Goal: Transaction & Acquisition: Subscribe to service/newsletter

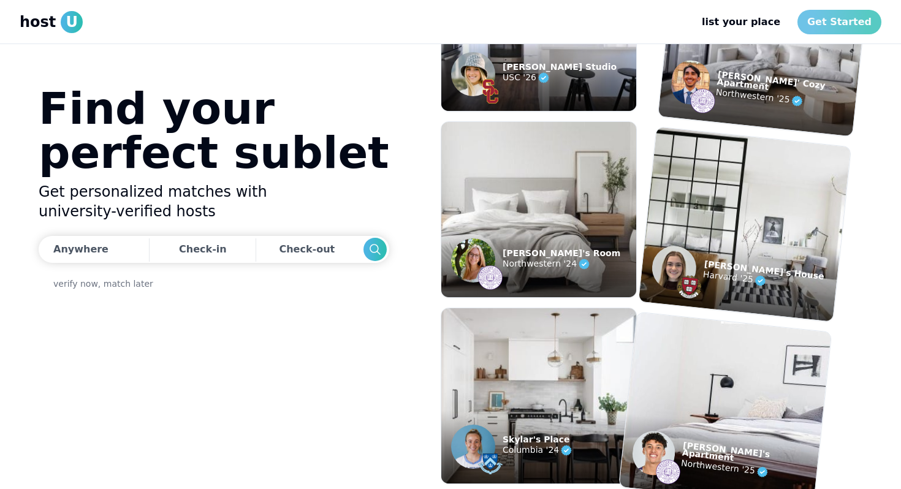
click at [823, 23] on link "Get Started" at bounding box center [839, 22] width 84 height 25
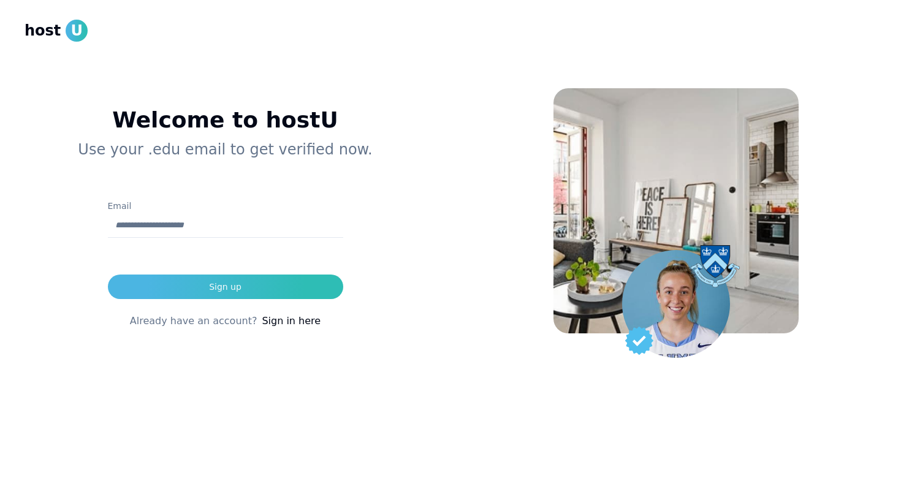
click at [219, 223] on input "Email" at bounding box center [225, 225] width 235 height 25
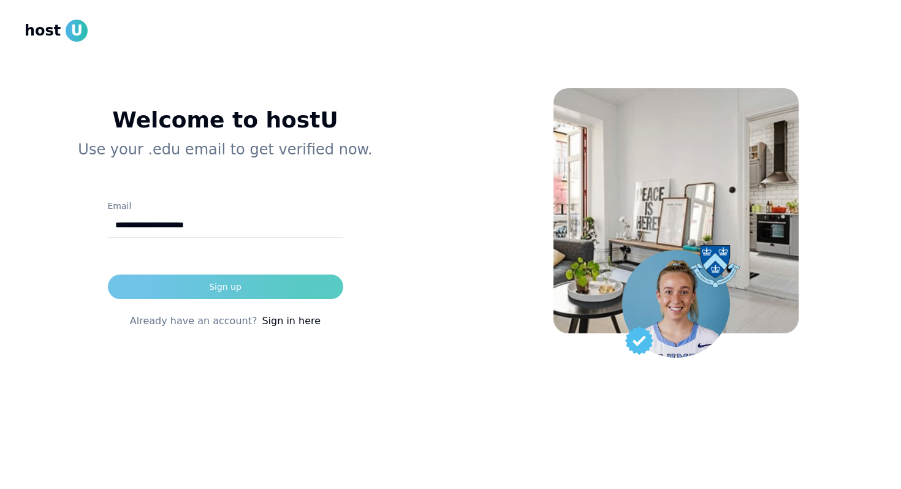
click at [214, 287] on div "Sign up" at bounding box center [225, 287] width 32 height 12
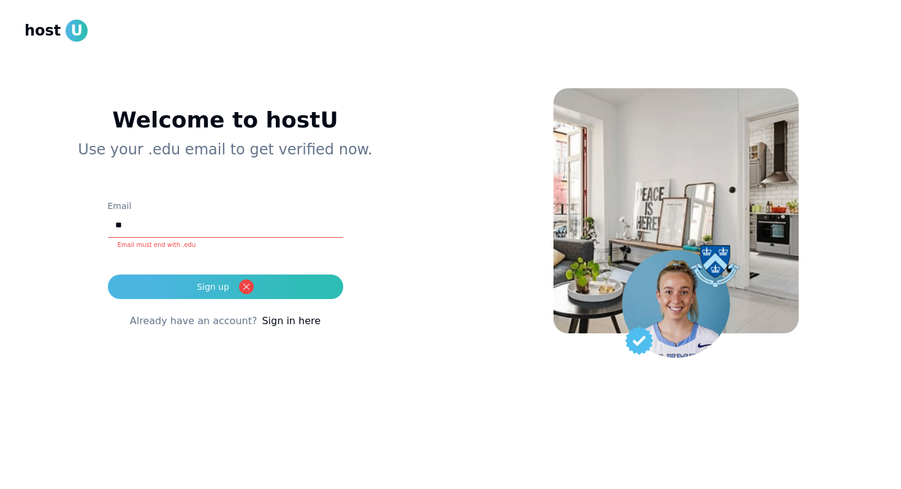
type input "*"
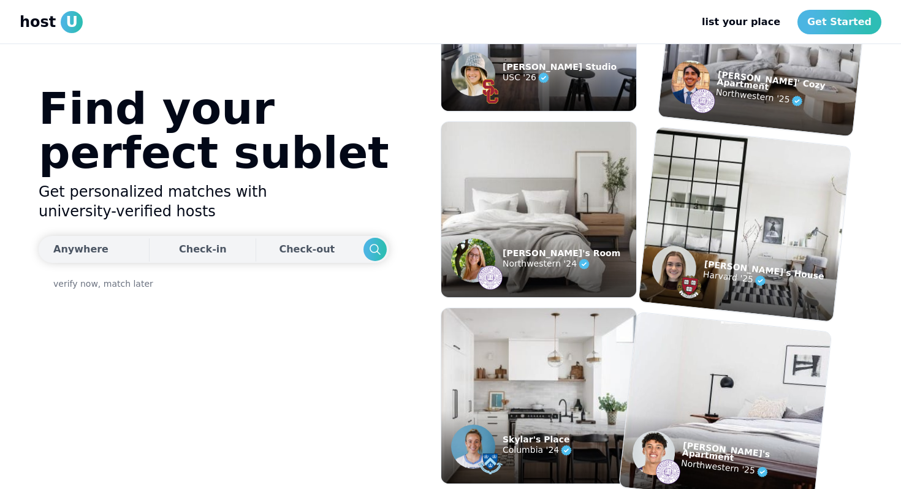
click at [96, 256] on div "Anywhere" at bounding box center [80, 249] width 55 height 15
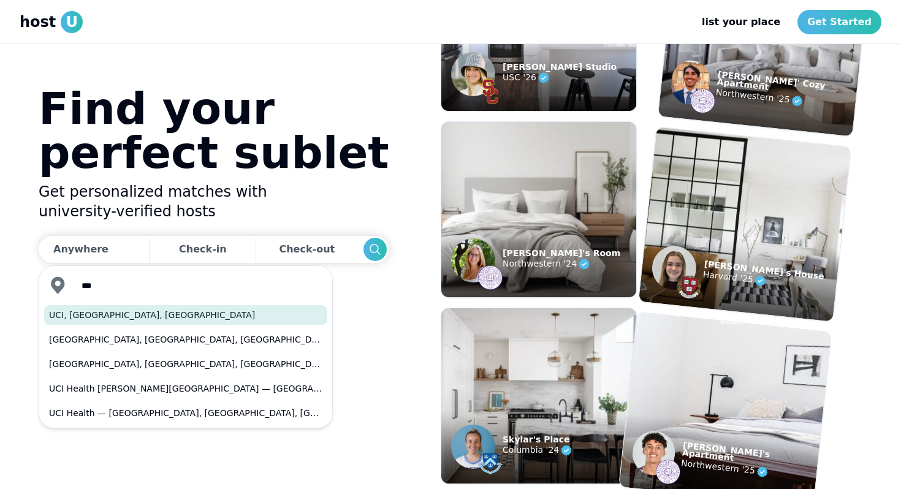
click at [149, 317] on button "UCI, [GEOGRAPHIC_DATA], [GEOGRAPHIC_DATA]" at bounding box center [185, 315] width 283 height 20
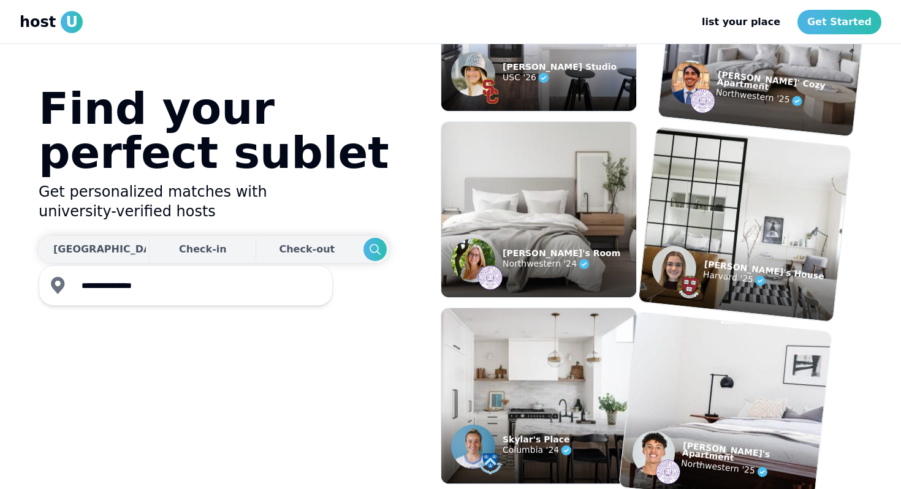
type input "**********"
click at [179, 249] on div "Check-in" at bounding box center [203, 249] width 48 height 25
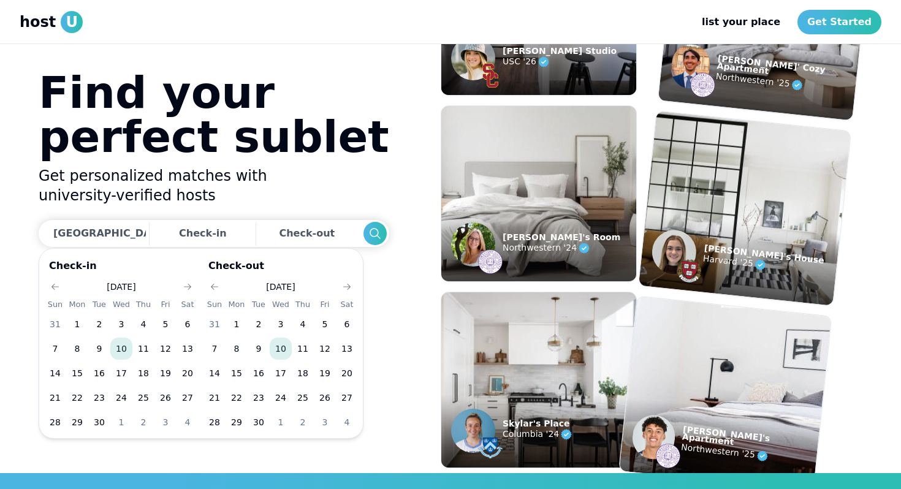
scroll to position [17, 0]
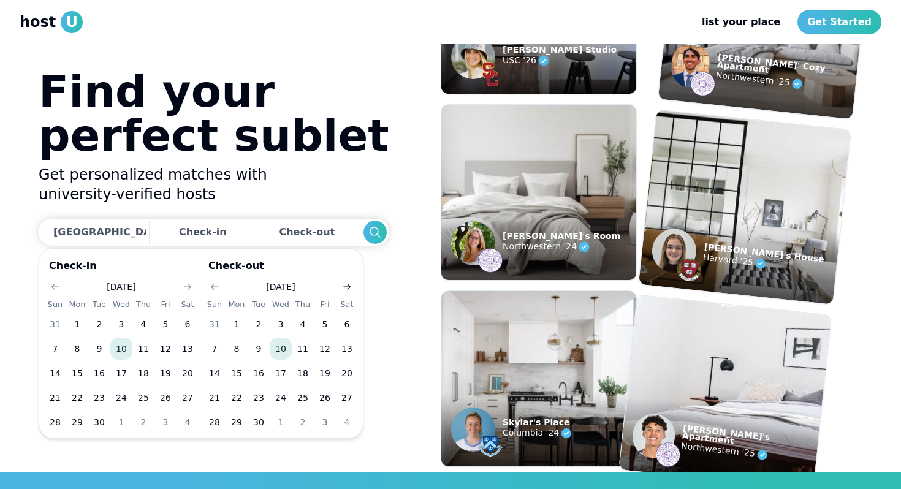
click at [351, 279] on button "Go to next month" at bounding box center [346, 286] width 17 height 17
click at [340, 349] on button "11" at bounding box center [347, 349] width 22 height 22
click at [344, 286] on icon "Go to next month" at bounding box center [347, 287] width 10 height 10
click at [348, 397] on button "22" at bounding box center [347, 398] width 22 height 22
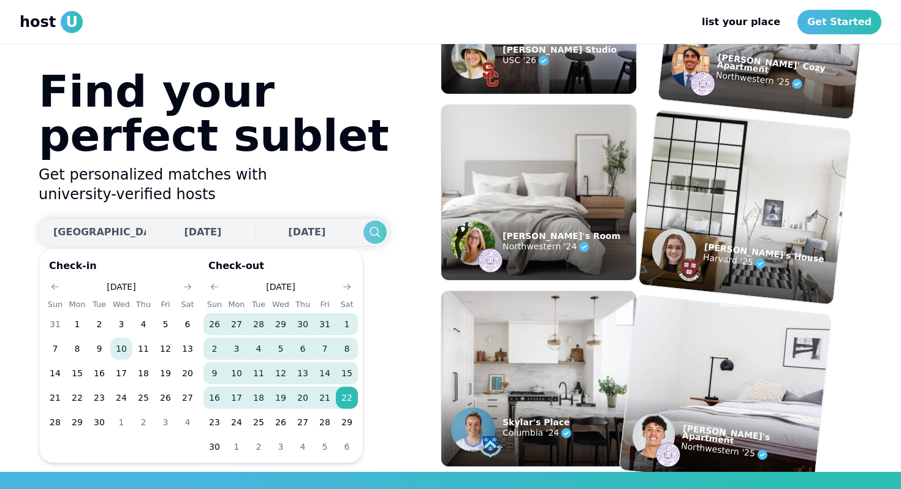
click at [370, 230] on use "Search" at bounding box center [375, 232] width 11 height 11
